Goal: Task Accomplishment & Management: Use online tool/utility

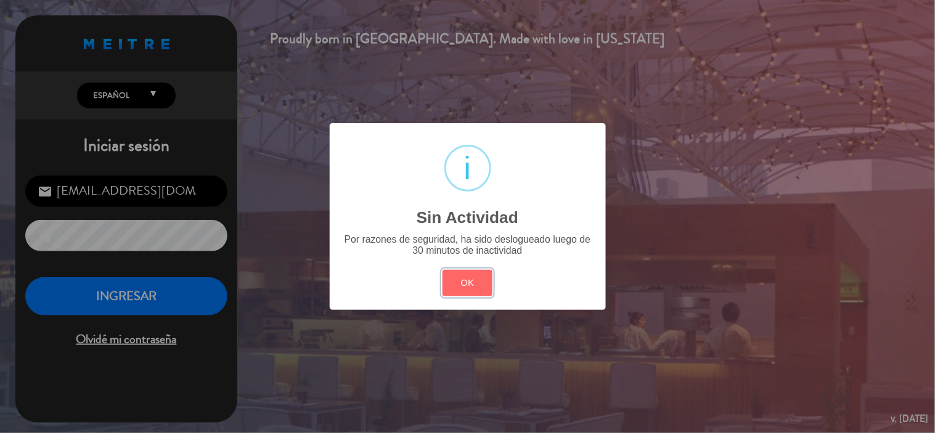
click at [479, 290] on button "OK" at bounding box center [467, 283] width 50 height 26
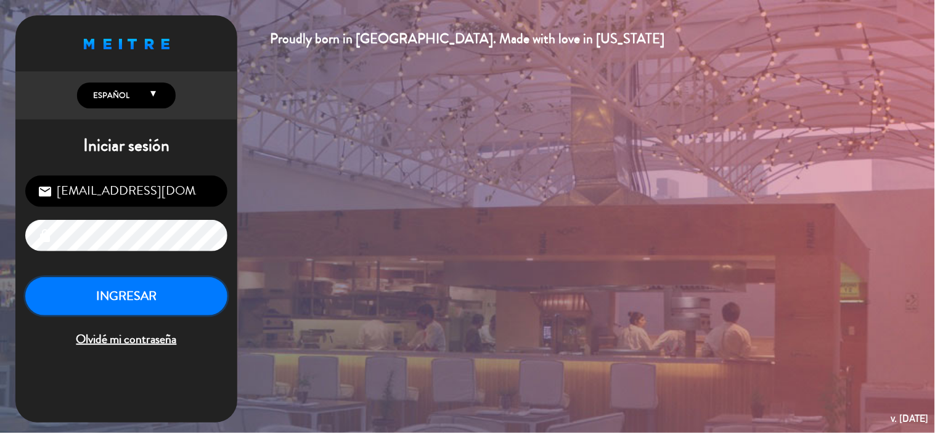
click at [188, 307] on button "INGRESAR" at bounding box center [126, 296] width 202 height 39
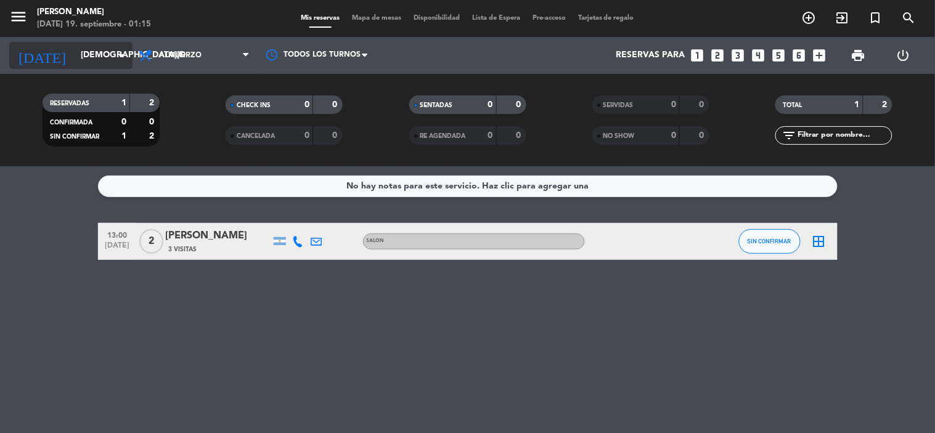
click at [95, 57] on input "[DEMOGRAPHIC_DATA][DATE]" at bounding box center [133, 55] width 117 height 22
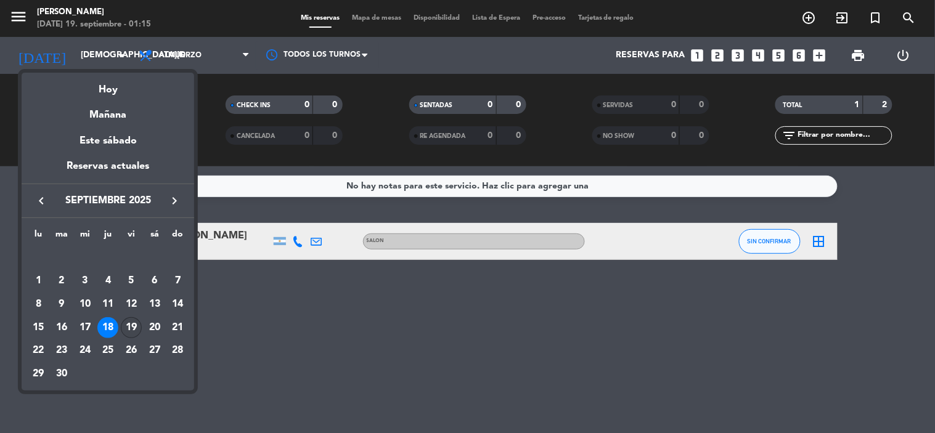
click at [127, 328] on div "19" at bounding box center [131, 327] width 21 height 21
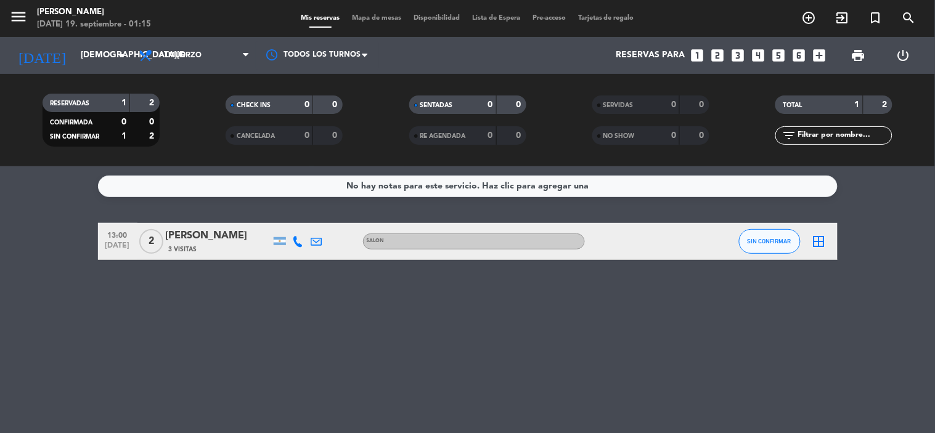
type input "[DATE]"
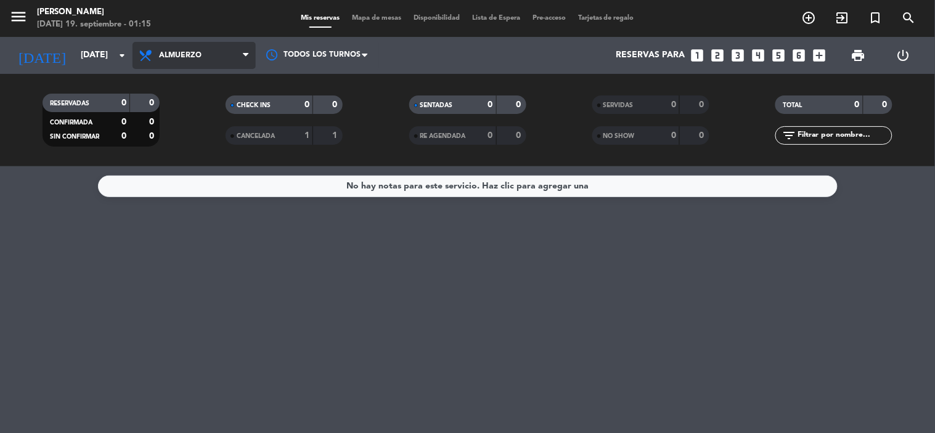
click at [190, 60] on span "Almuerzo" at bounding box center [193, 55] width 123 height 27
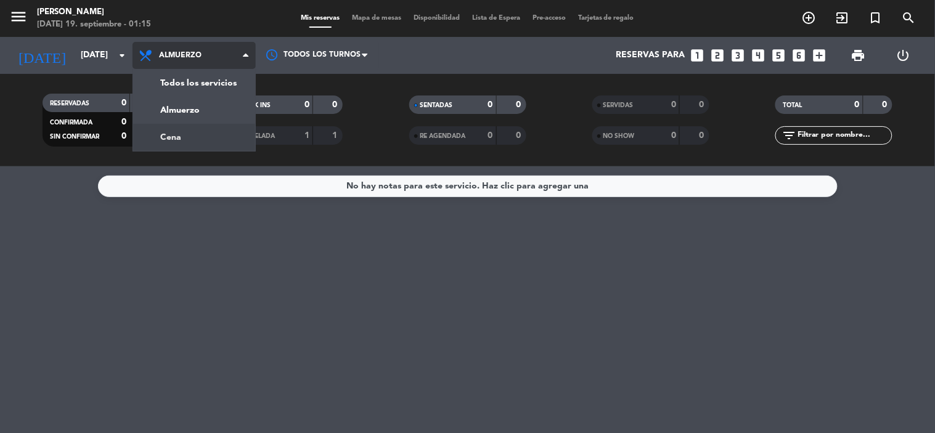
click at [198, 137] on div "menu KOI Lavalleja [DATE] 19. septiembre - 01:15 Mis reservas Mapa de mesas Dis…" at bounding box center [467, 83] width 935 height 166
